Goal: Check status: Check status

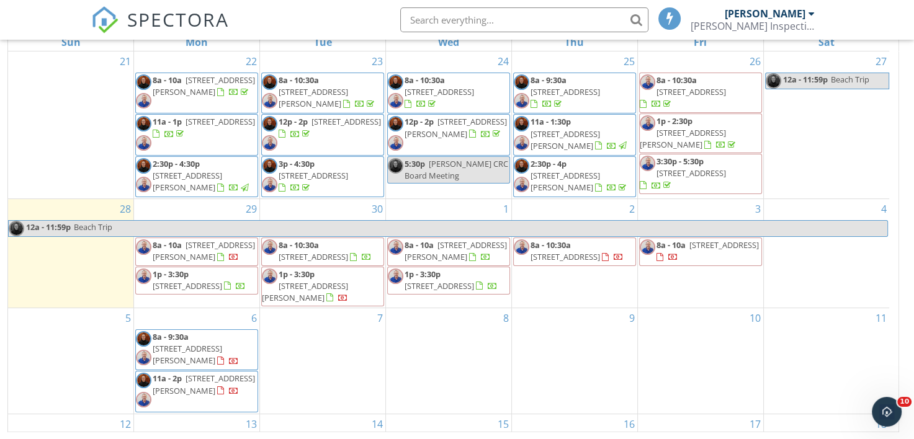
scroll to position [30, 0]
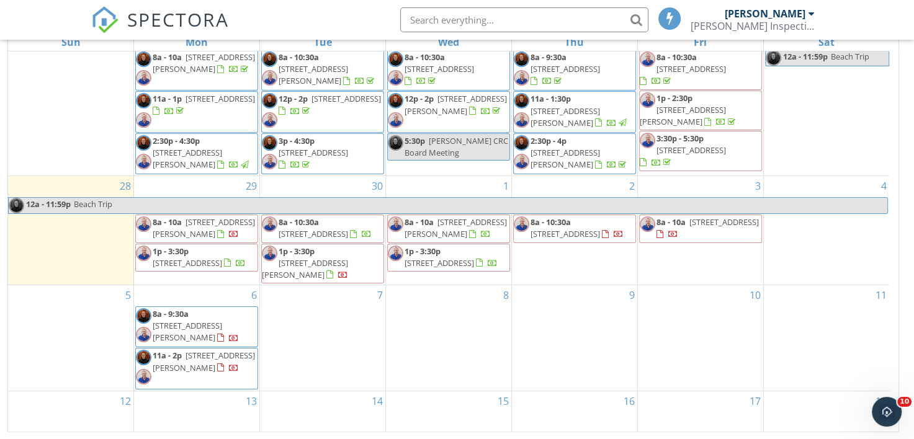
click at [412, 198] on span "Beach Trip" at bounding box center [480, 206] width 814 height 16
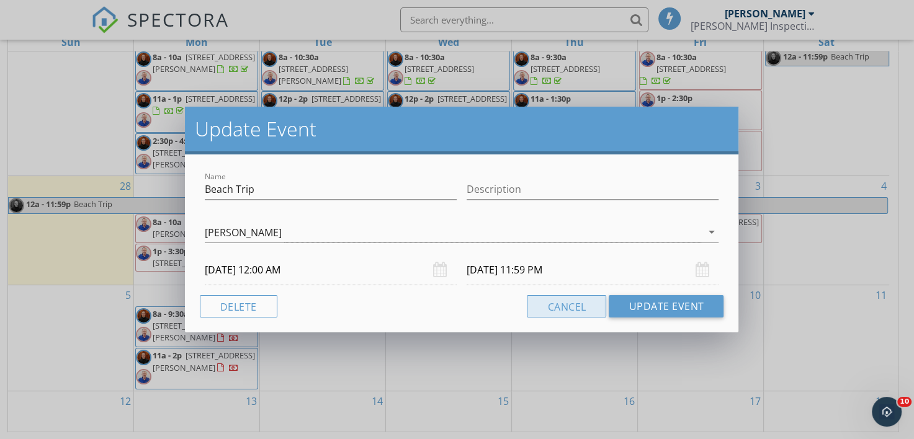
click at [563, 307] on button "Cancel" at bounding box center [566, 306] width 79 height 22
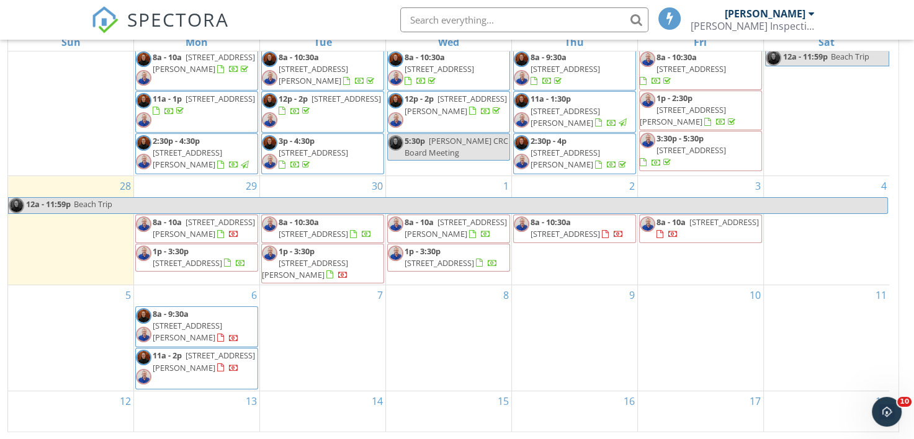
click at [324, 16] on div "SPECTORA [PERSON_NAME] Inspection Services, LLC Role: Inspector Dashboard New I…" at bounding box center [456, 20] width 731 height 40
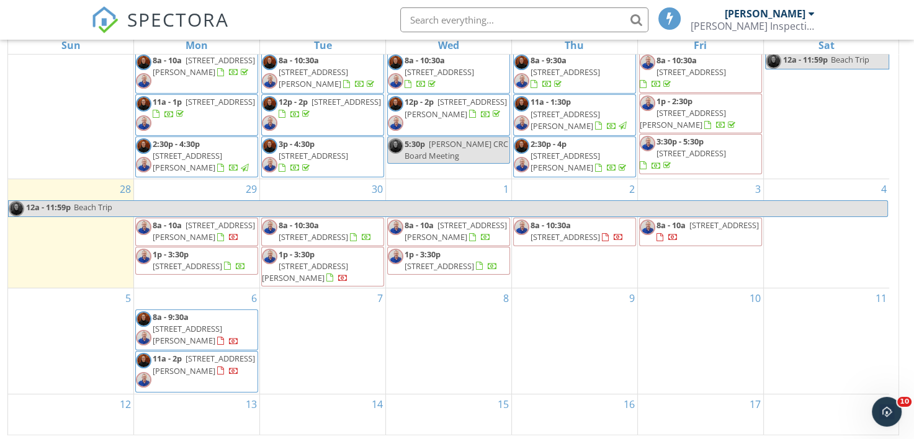
scroll to position [177, 0]
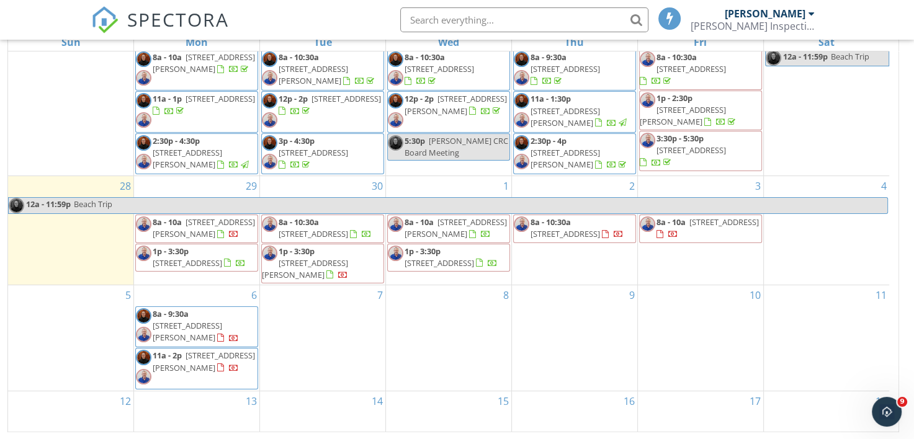
click at [318, 12] on div "SPECTORA [PERSON_NAME] Inspection Services, LLC Role: Inspector Dashboard New I…" at bounding box center [456, 20] width 731 height 40
